Goal: Information Seeking & Learning: Learn about a topic

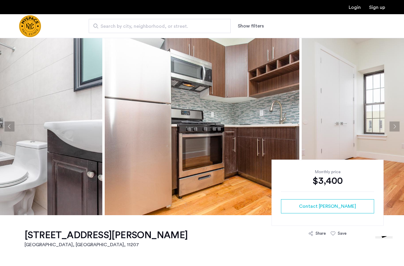
click at [395, 124] on button "Next apartment" at bounding box center [394, 126] width 10 height 10
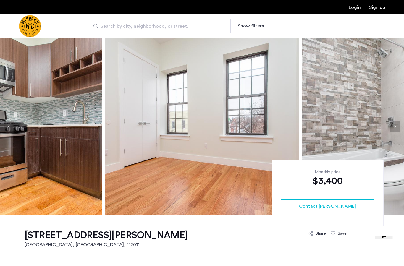
click at [395, 125] on button "Next apartment" at bounding box center [394, 126] width 10 height 10
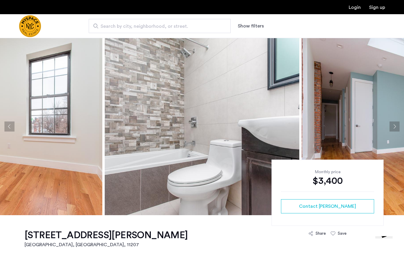
click at [395, 125] on button "Next apartment" at bounding box center [394, 126] width 10 height 10
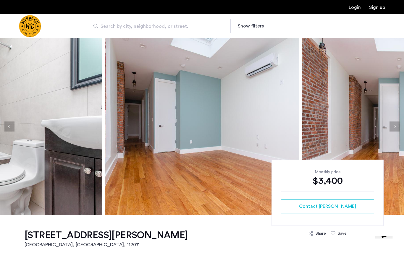
click at [395, 125] on button "Next apartment" at bounding box center [394, 126] width 10 height 10
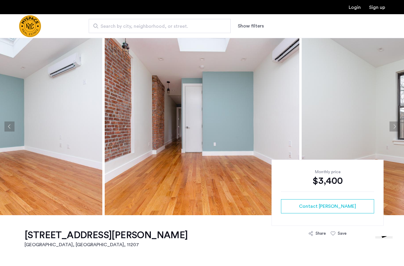
click at [394, 126] on button "Next apartment" at bounding box center [394, 126] width 10 height 10
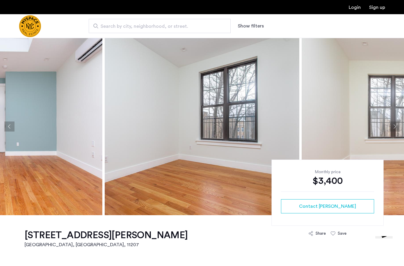
click at [394, 126] on button "Next apartment" at bounding box center [394, 126] width 10 height 10
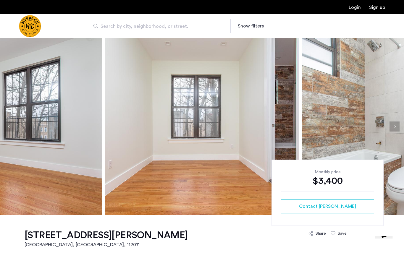
click at [394, 127] on button "Next apartment" at bounding box center [394, 126] width 10 height 10
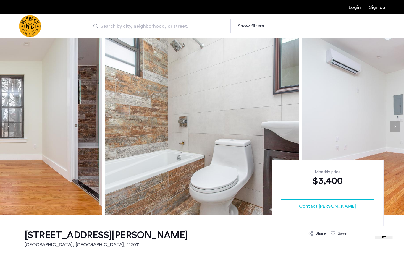
click at [394, 127] on button "Next apartment" at bounding box center [394, 126] width 10 height 10
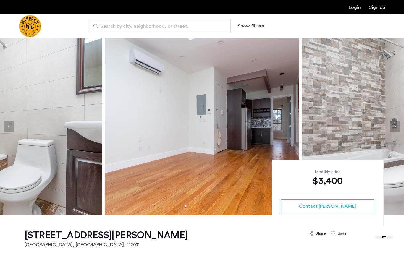
click at [394, 127] on button "Next apartment" at bounding box center [394, 126] width 10 height 10
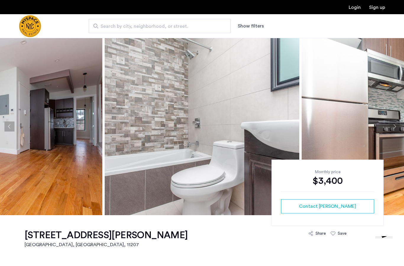
click at [394, 127] on button "Next apartment" at bounding box center [394, 126] width 10 height 10
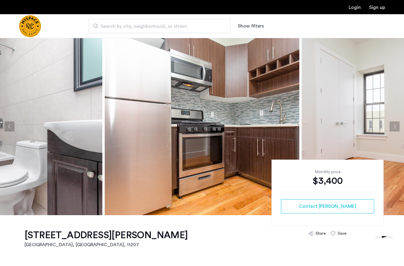
click at [394, 127] on button "Next apartment" at bounding box center [394, 126] width 10 height 10
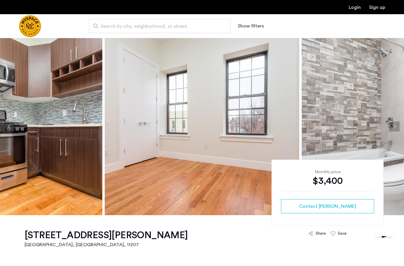
click at [394, 127] on button "Next apartment" at bounding box center [394, 126] width 10 height 10
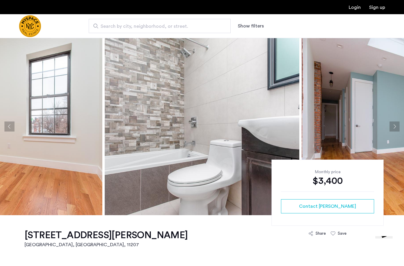
click at [394, 127] on button "Next apartment" at bounding box center [394, 126] width 10 height 10
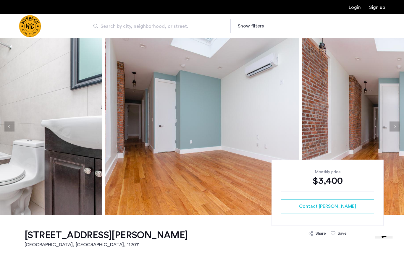
click at [394, 127] on button "Next apartment" at bounding box center [394, 126] width 10 height 10
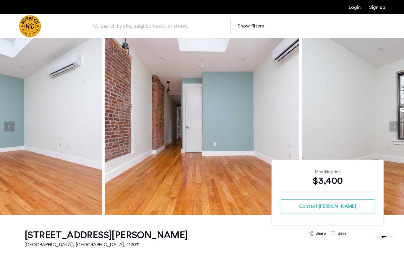
click at [394, 127] on button "Next apartment" at bounding box center [394, 126] width 10 height 10
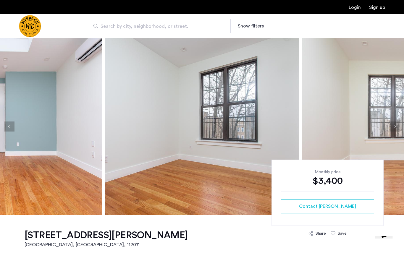
click at [394, 127] on button "Next apartment" at bounding box center [394, 126] width 10 height 10
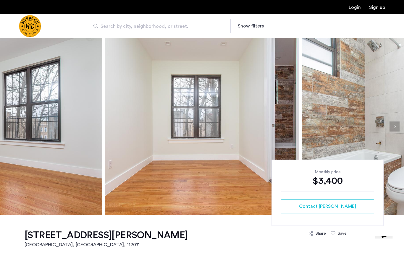
click at [398, 127] on button "Next apartment" at bounding box center [394, 126] width 10 height 10
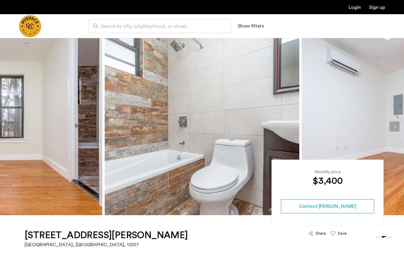
click at [398, 127] on button "Next apartment" at bounding box center [394, 126] width 10 height 10
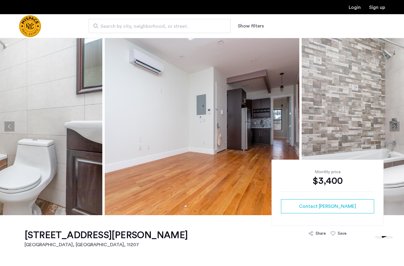
click at [396, 125] on button "Next apartment" at bounding box center [394, 126] width 10 height 10
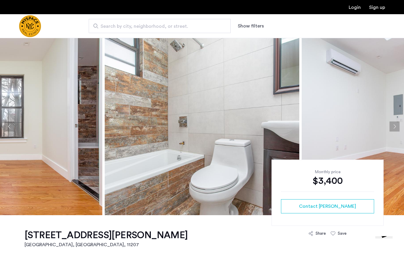
click at [394, 128] on button "Next apartment" at bounding box center [394, 126] width 10 height 10
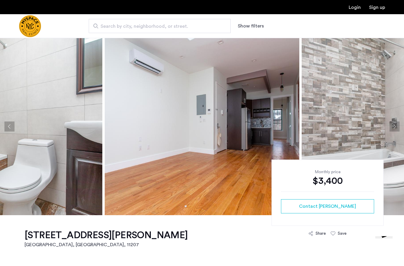
click at [393, 126] on button "Next apartment" at bounding box center [394, 126] width 10 height 10
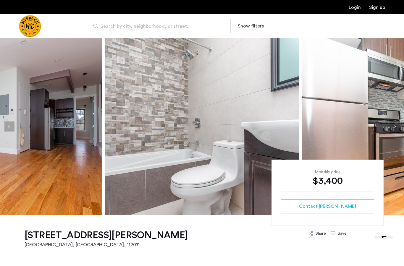
click at [401, 124] on img at bounding box center [399, 126] width 195 height 177
click at [400, 125] on img at bounding box center [399, 126] width 195 height 177
click at [394, 128] on button "Next apartment" at bounding box center [394, 126] width 10 height 10
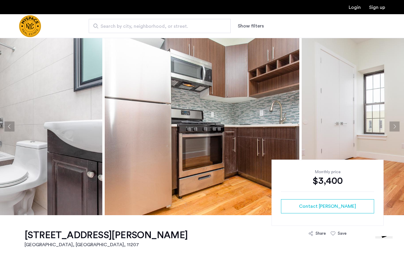
click at [393, 128] on button "Next apartment" at bounding box center [394, 126] width 10 height 10
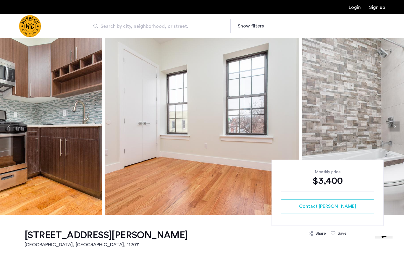
click at [392, 128] on button "Next apartment" at bounding box center [394, 126] width 10 height 10
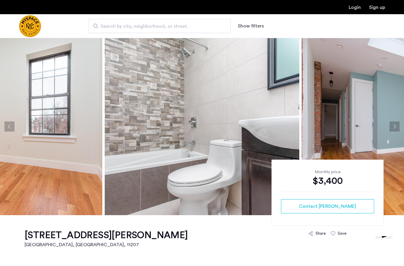
click at [393, 128] on button "Next apartment" at bounding box center [394, 126] width 10 height 10
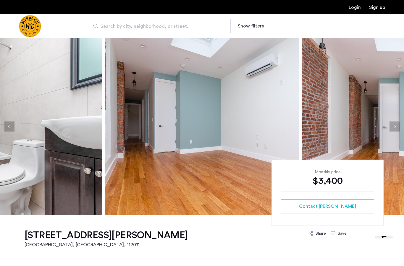
click at [394, 128] on button "Next apartment" at bounding box center [394, 126] width 10 height 10
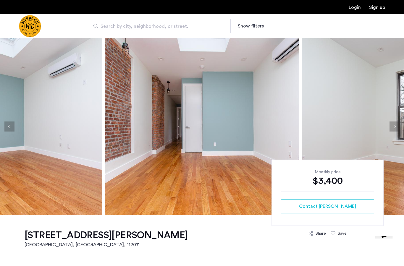
click at [396, 128] on button "Next apartment" at bounding box center [394, 126] width 10 height 10
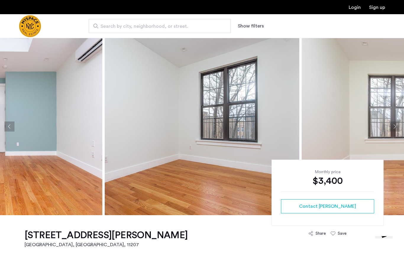
click at [398, 128] on button "Next apartment" at bounding box center [394, 126] width 10 height 10
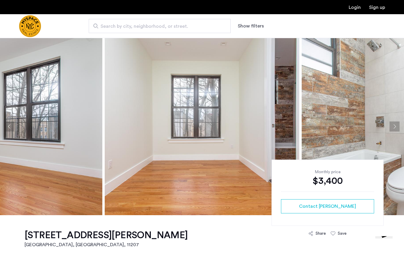
click at [398, 128] on button "Next apartment" at bounding box center [394, 126] width 10 height 10
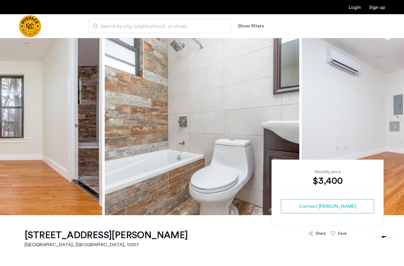
click at [398, 128] on button "Next apartment" at bounding box center [394, 126] width 10 height 10
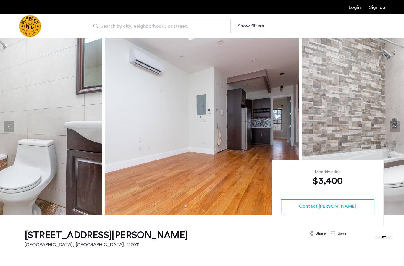
click at [398, 128] on button "Next apartment" at bounding box center [394, 126] width 10 height 10
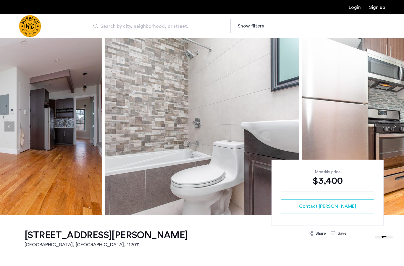
click at [398, 128] on button "Next apartment" at bounding box center [394, 126] width 10 height 10
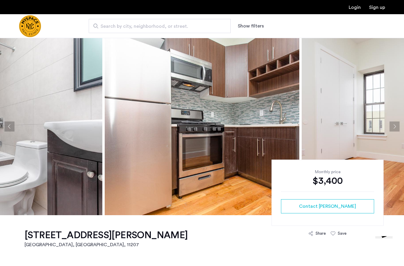
click at [398, 128] on button "Next apartment" at bounding box center [394, 126] width 10 height 10
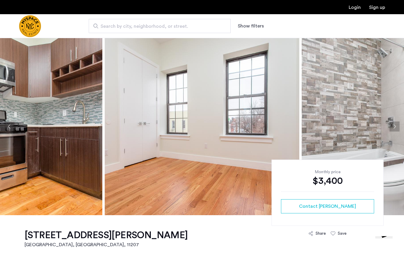
click at [398, 128] on button "Next apartment" at bounding box center [394, 126] width 10 height 10
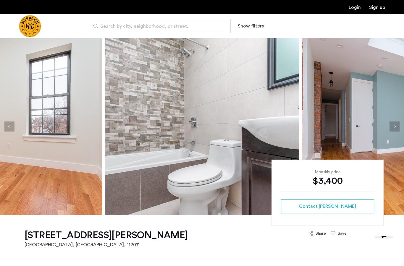
click at [398, 128] on button "Next apartment" at bounding box center [394, 126] width 10 height 10
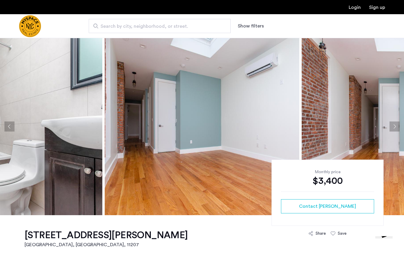
click at [398, 128] on button "Next apartment" at bounding box center [394, 126] width 10 height 10
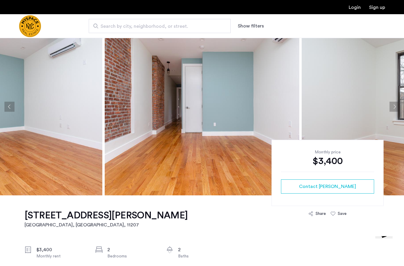
scroll to position [20, 0]
